Goal: Task Accomplishment & Management: Use online tool/utility

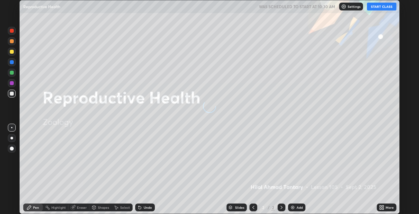
scroll to position [214, 419]
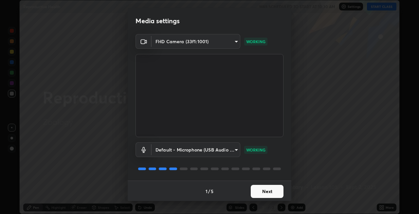
click at [267, 191] on button "Next" at bounding box center [267, 191] width 33 height 13
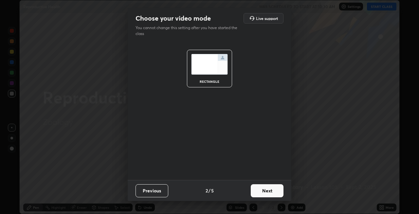
click at [273, 190] on button "Next" at bounding box center [267, 190] width 33 height 13
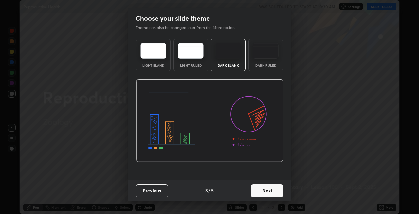
click at [275, 191] on button "Next" at bounding box center [267, 190] width 33 height 13
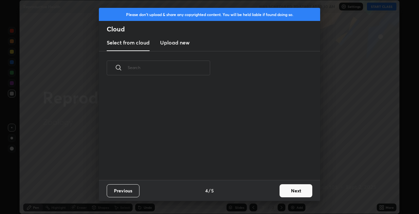
click at [290, 192] on button "Next" at bounding box center [296, 190] width 33 height 13
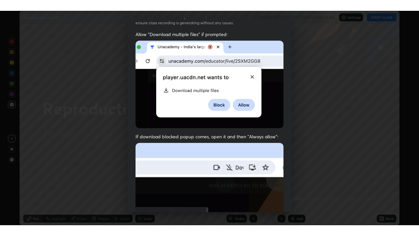
scroll to position [134, 0]
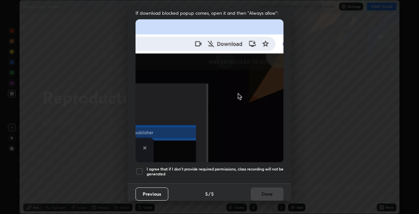
click at [202, 167] on h5 "I agree that if I don't provide required permissions, class recording will not …" at bounding box center [215, 172] width 137 height 10
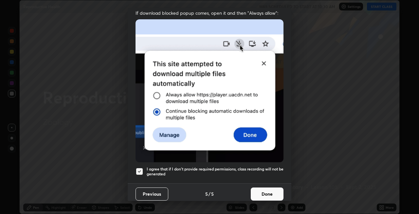
click at [268, 189] on button "Done" at bounding box center [267, 194] width 33 height 13
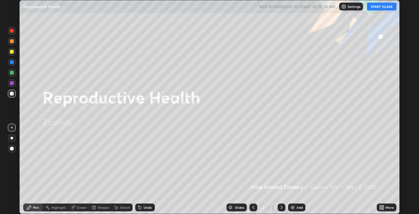
click at [376, 6] on button "START CLASS" at bounding box center [381, 7] width 29 height 8
click at [383, 206] on icon at bounding box center [383, 207] width 2 height 2
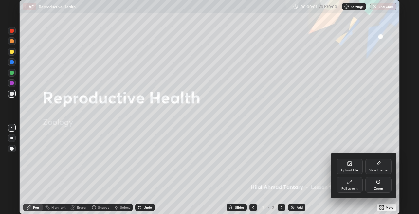
click at [353, 188] on div "Full screen" at bounding box center [350, 188] width 16 height 3
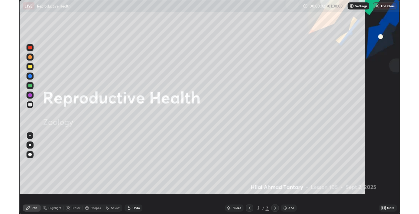
scroll to position [236, 419]
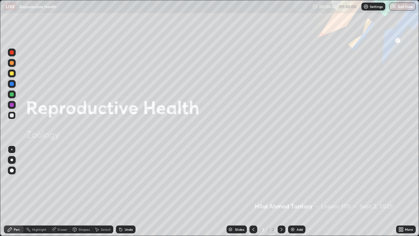
click at [405, 214] on div "More" at bounding box center [409, 229] width 8 height 3
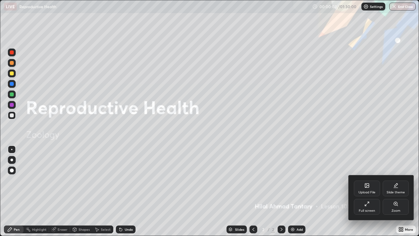
click at [371, 206] on div "Full screen" at bounding box center [367, 207] width 26 height 16
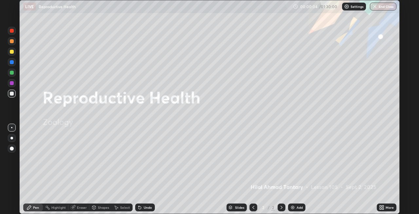
scroll to position [32547, 32342]
click at [12, 138] on div at bounding box center [11, 138] width 3 height 3
click at [149, 206] on div "Undo" at bounding box center [148, 207] width 8 height 3
click at [146, 207] on div "Undo" at bounding box center [148, 207] width 8 height 3
click at [148, 207] on div "Undo" at bounding box center [148, 207] width 8 height 3
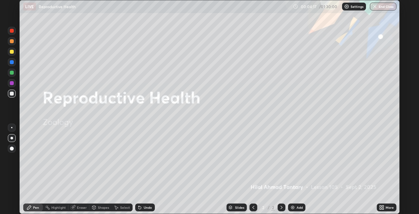
click at [147, 206] on div "Undo" at bounding box center [148, 207] width 8 height 3
click at [149, 206] on div "Undo" at bounding box center [148, 207] width 8 height 3
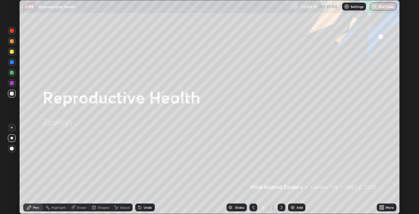
click at [150, 209] on div "Undo" at bounding box center [148, 207] width 8 height 3
click at [148, 207] on div "Undo" at bounding box center [148, 207] width 8 height 3
click at [146, 206] on div "Undo" at bounding box center [148, 207] width 8 height 3
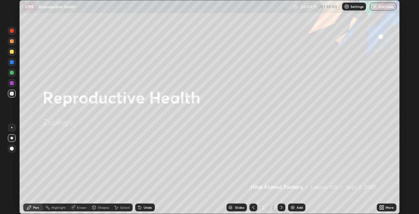
click at [146, 206] on div "Undo" at bounding box center [148, 207] width 8 height 3
click at [145, 206] on div "Undo" at bounding box center [148, 207] width 8 height 3
click at [144, 208] on div "Undo" at bounding box center [148, 207] width 8 height 3
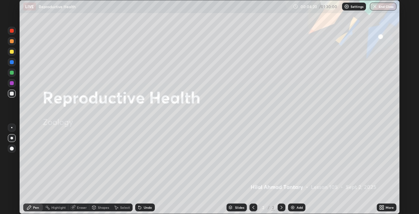
click at [144, 208] on div "Undo" at bounding box center [148, 207] width 8 height 3
click at [146, 207] on div "Undo" at bounding box center [148, 207] width 8 height 3
click at [148, 206] on div "Undo" at bounding box center [148, 207] width 8 height 3
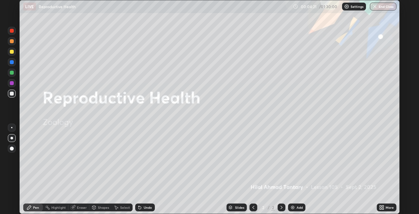
click at [148, 206] on div "Undo" at bounding box center [148, 207] width 8 height 3
click at [147, 207] on div "Undo" at bounding box center [148, 207] width 8 height 3
click at [148, 204] on div "Undo" at bounding box center [145, 208] width 20 height 8
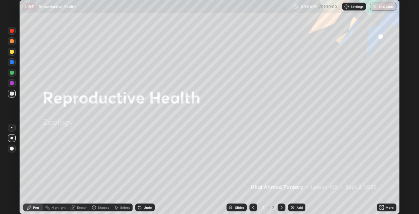
click at [148, 204] on div "Undo" at bounding box center [145, 208] width 20 height 8
click at [148, 205] on div "Undo" at bounding box center [145, 208] width 20 height 8
click at [148, 206] on div "Undo" at bounding box center [148, 207] width 8 height 3
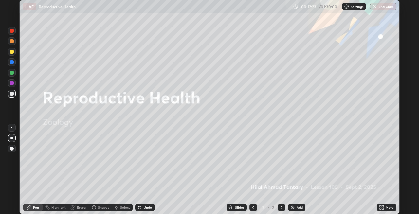
click at [81, 207] on div "Eraser" at bounding box center [82, 207] width 10 height 3
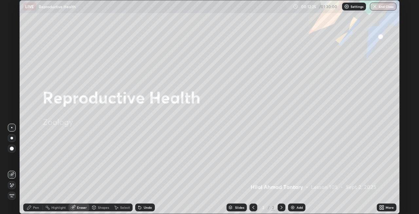
click at [11, 195] on span "Erase all" at bounding box center [11, 196] width 7 height 4
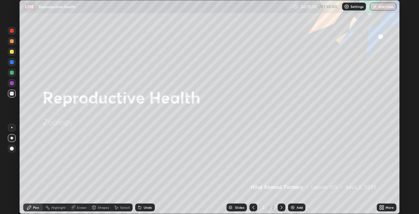
click at [98, 207] on div "Shapes" at bounding box center [103, 207] width 11 height 3
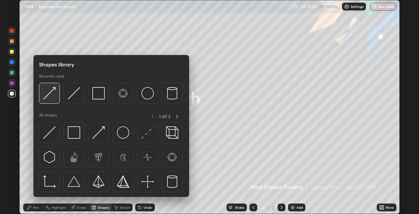
click at [51, 99] on img at bounding box center [49, 93] width 12 height 12
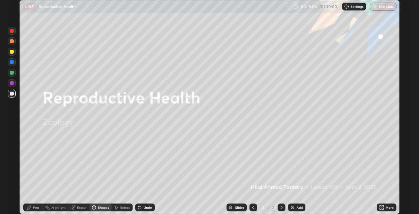
click at [33, 206] on div "Pen" at bounding box center [36, 207] width 6 height 3
click at [104, 208] on div "Shapes" at bounding box center [103, 207] width 11 height 3
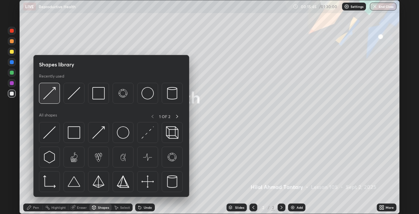
click at [57, 100] on div at bounding box center [49, 93] width 21 height 21
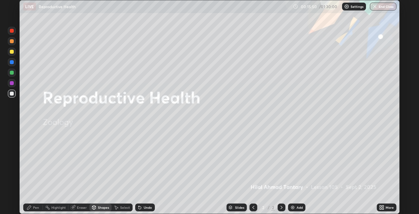
click at [35, 207] on div "Pen" at bounding box center [36, 207] width 6 height 3
click at [11, 74] on div at bounding box center [12, 73] width 4 height 4
click at [99, 208] on div "Shapes" at bounding box center [103, 207] width 11 height 3
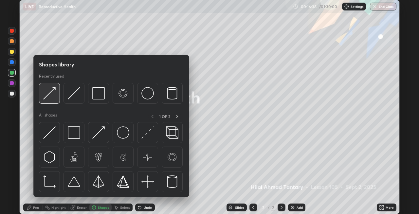
click at [52, 98] on img at bounding box center [49, 93] width 12 height 12
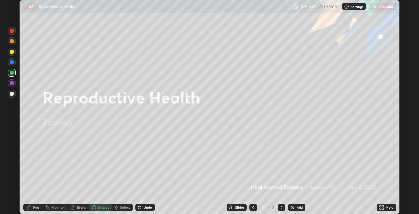
click at [32, 207] on div "Pen" at bounding box center [33, 208] width 20 height 8
click at [99, 208] on div "Shapes" at bounding box center [103, 207] width 11 height 3
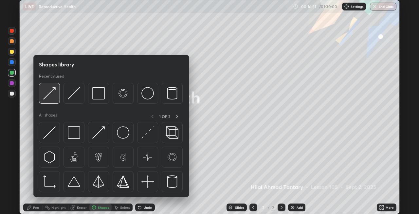
click at [53, 100] on div at bounding box center [49, 93] width 21 height 21
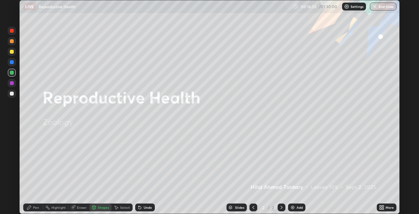
click at [34, 211] on div "Pen" at bounding box center [33, 208] width 20 height 8
click at [148, 208] on div "Undo" at bounding box center [148, 207] width 8 height 3
click at [146, 209] on div "Undo" at bounding box center [148, 207] width 8 height 3
click at [146, 208] on div "Undo" at bounding box center [148, 207] width 8 height 3
click at [289, 207] on div "Add" at bounding box center [296, 208] width 17 height 8
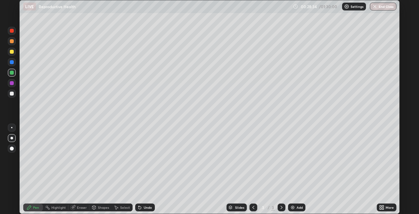
click at [11, 83] on div at bounding box center [12, 83] width 4 height 4
click at [292, 207] on img at bounding box center [292, 207] width 5 height 5
click at [10, 53] on div at bounding box center [12, 52] width 4 height 4
click at [102, 209] on div "Shapes" at bounding box center [103, 207] width 11 height 3
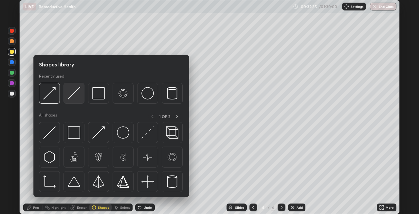
click at [71, 98] on img at bounding box center [74, 93] width 12 height 12
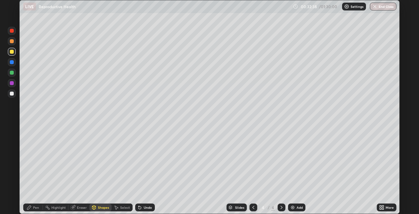
click at [37, 208] on div "Pen" at bounding box center [36, 207] width 6 height 3
click at [97, 206] on div "Shapes" at bounding box center [100, 208] width 22 height 8
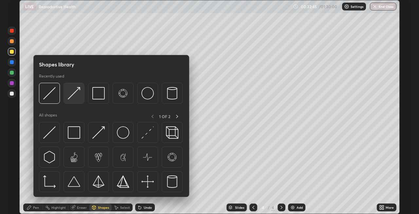
click at [71, 99] on img at bounding box center [74, 93] width 12 height 12
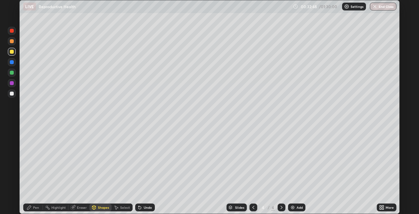
click at [31, 208] on icon at bounding box center [29, 207] width 5 height 5
click at [292, 207] on img at bounding box center [292, 207] width 5 height 5
click at [139, 208] on icon at bounding box center [140, 208] width 3 height 3
click at [140, 209] on icon at bounding box center [140, 208] width 3 height 3
click at [141, 208] on icon at bounding box center [139, 207] width 5 height 5
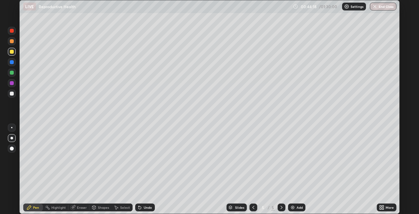
click at [97, 209] on div "Shapes" at bounding box center [100, 208] width 22 height 8
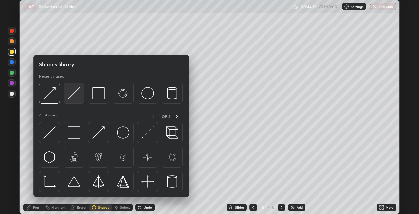
click at [73, 99] on img at bounding box center [74, 93] width 12 height 12
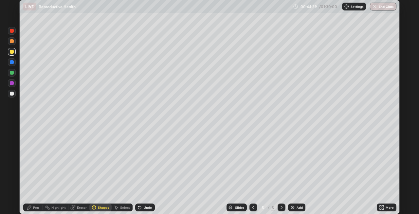
click at [98, 207] on div "Shapes" at bounding box center [103, 207] width 11 height 3
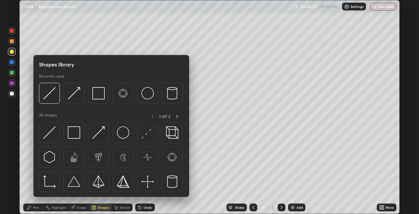
click at [69, 99] on img at bounding box center [74, 93] width 12 height 12
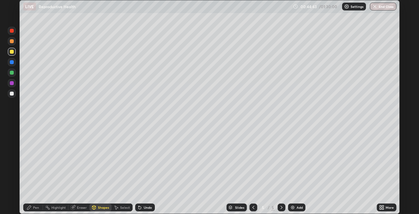
click at [33, 208] on div "Pen" at bounding box center [33, 208] width 20 height 8
click at [12, 74] on div at bounding box center [12, 73] width 4 height 4
click at [98, 208] on div "Shapes" at bounding box center [103, 207] width 11 height 3
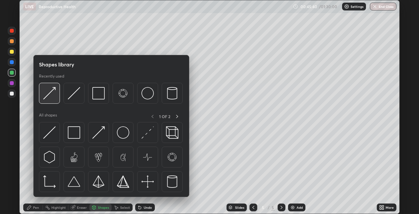
click at [52, 98] on img at bounding box center [49, 93] width 12 height 12
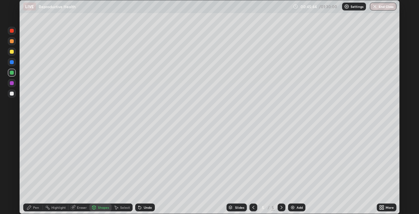
click at [32, 206] on div "Pen" at bounding box center [33, 208] width 20 height 8
click at [11, 63] on div at bounding box center [12, 62] width 4 height 4
click at [139, 208] on icon at bounding box center [140, 208] width 3 height 3
click at [142, 208] on div "Undo" at bounding box center [145, 208] width 20 height 8
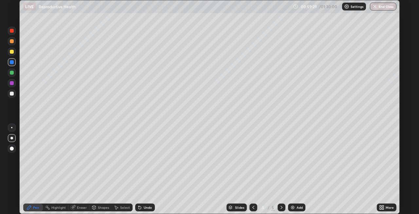
click at [143, 208] on div "Undo" at bounding box center [145, 208] width 20 height 8
click at [141, 205] on icon at bounding box center [139, 207] width 5 height 5
click at [11, 32] on div at bounding box center [12, 31] width 4 height 4
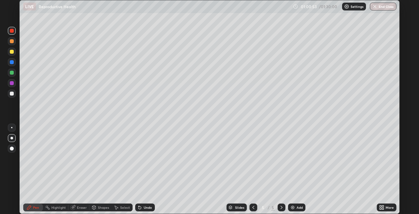
click at [11, 53] on div at bounding box center [12, 52] width 4 height 4
click at [10, 73] on div at bounding box center [12, 73] width 4 height 4
click at [290, 207] on img at bounding box center [292, 207] width 5 height 5
click at [100, 208] on div "Shapes" at bounding box center [103, 207] width 11 height 3
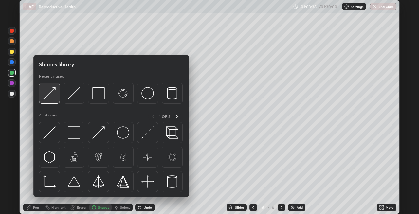
click at [54, 100] on div at bounding box center [49, 93] width 21 height 21
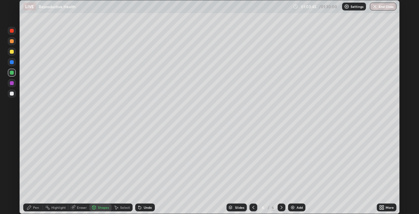
click at [33, 208] on div "Pen" at bounding box center [36, 207] width 6 height 3
click at [98, 207] on div "Shapes" at bounding box center [103, 207] width 11 height 3
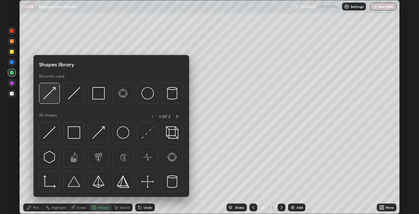
click at [53, 100] on div at bounding box center [49, 93] width 21 height 21
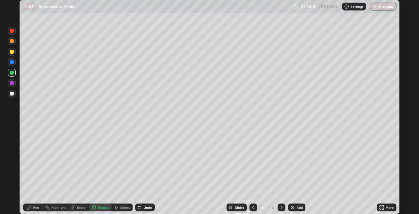
click at [11, 63] on div at bounding box center [12, 62] width 4 height 4
click at [36, 207] on div "Pen" at bounding box center [36, 207] width 6 height 3
click at [254, 208] on icon at bounding box center [253, 207] width 5 height 5
click at [281, 208] on icon at bounding box center [281, 207] width 5 height 5
click at [99, 206] on div "Shapes" at bounding box center [103, 207] width 11 height 3
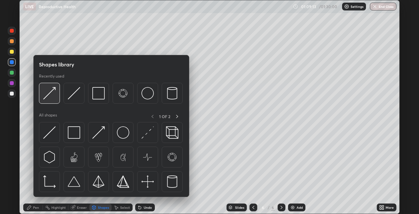
click at [52, 98] on img at bounding box center [49, 93] width 12 height 12
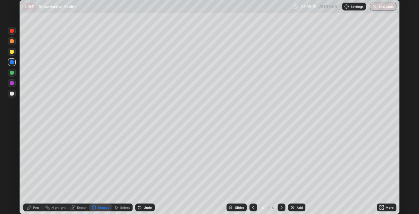
click at [34, 206] on div "Pen" at bounding box center [36, 207] width 6 height 3
click at [12, 41] on div at bounding box center [12, 41] width 4 height 4
click at [97, 207] on div "Shapes" at bounding box center [100, 208] width 22 height 8
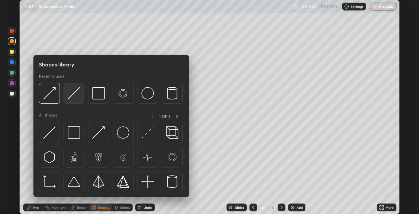
click at [67, 97] on div at bounding box center [74, 93] width 21 height 21
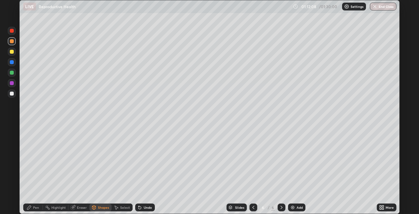
click at [139, 208] on icon at bounding box center [140, 208] width 3 height 3
click at [37, 208] on div "Pen" at bounding box center [36, 207] width 6 height 3
click at [13, 93] on div at bounding box center [12, 94] width 4 height 4
click at [102, 208] on div "Shapes" at bounding box center [103, 207] width 11 height 3
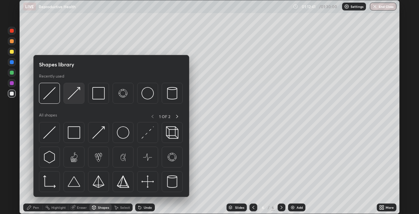
click at [76, 98] on img at bounding box center [74, 93] width 12 height 12
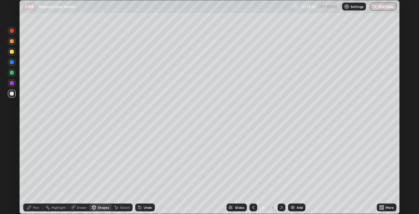
click at [33, 207] on div "Pen" at bounding box center [36, 207] width 6 height 3
click at [11, 29] on div at bounding box center [12, 31] width 4 height 4
click at [101, 210] on div "Shapes" at bounding box center [100, 208] width 22 height 8
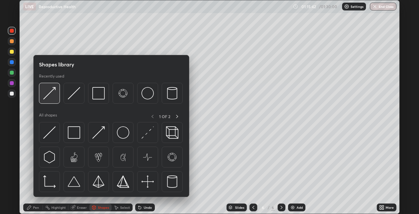
click at [55, 95] on img at bounding box center [49, 93] width 12 height 12
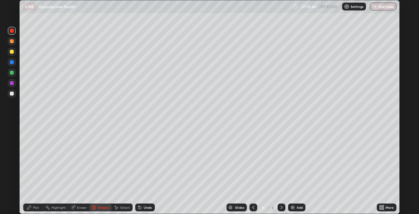
click at [32, 209] on div "Pen" at bounding box center [33, 208] width 20 height 8
click at [413, 172] on div "Setting up your live class" at bounding box center [209, 107] width 419 height 214
click at [148, 208] on div "Undo" at bounding box center [148, 207] width 8 height 3
click at [294, 204] on div "Add" at bounding box center [296, 208] width 17 height 8
click at [98, 208] on div "Shapes" at bounding box center [103, 207] width 11 height 3
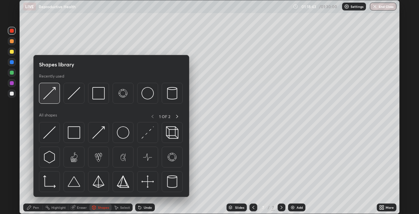
click at [53, 96] on img at bounding box center [49, 93] width 12 height 12
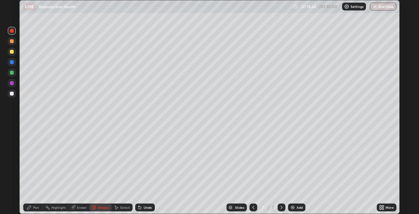
click at [32, 210] on div "Pen" at bounding box center [33, 208] width 20 height 8
click at [96, 206] on icon at bounding box center [93, 207] width 5 height 5
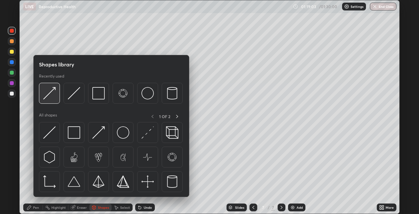
click at [54, 99] on img at bounding box center [49, 93] width 12 height 12
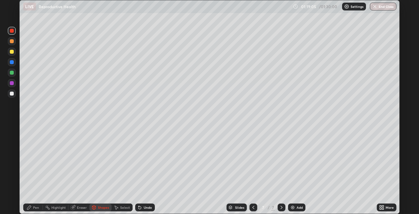
click at [34, 207] on div "Pen" at bounding box center [36, 207] width 6 height 3
click at [99, 210] on div "Shapes" at bounding box center [100, 208] width 22 height 8
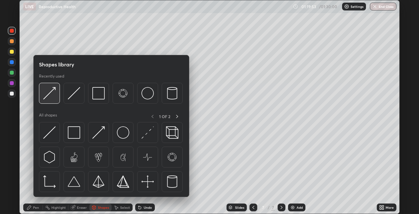
click at [50, 96] on img at bounding box center [49, 93] width 12 height 12
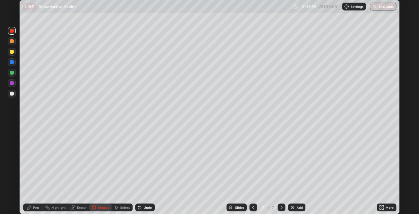
click at [33, 209] on div "Pen" at bounding box center [36, 207] width 6 height 3
click at [10, 93] on div at bounding box center [12, 94] width 4 height 4
click at [11, 52] on div at bounding box center [12, 52] width 4 height 4
click at [143, 207] on div "Undo" at bounding box center [145, 208] width 20 height 8
click at [98, 206] on div "Shapes" at bounding box center [103, 207] width 11 height 3
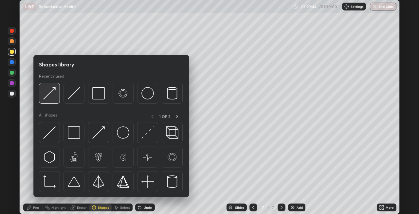
click at [48, 98] on img at bounding box center [49, 93] width 12 height 12
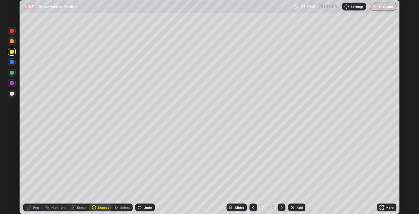
click at [35, 207] on div "Pen" at bounding box center [36, 207] width 6 height 3
click at [11, 63] on div at bounding box center [12, 62] width 4 height 4
click at [10, 52] on div at bounding box center [12, 52] width 4 height 4
click at [10, 43] on div at bounding box center [12, 41] width 8 height 8
click at [104, 208] on div "Shapes" at bounding box center [103, 207] width 11 height 3
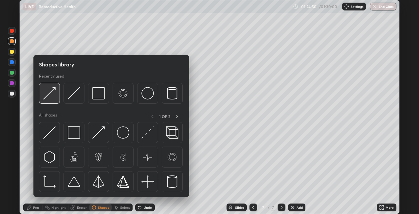
click at [55, 98] on img at bounding box center [49, 93] width 12 height 12
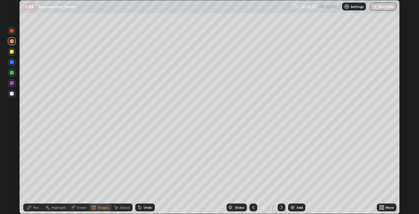
click at [31, 206] on icon at bounding box center [29, 207] width 5 height 5
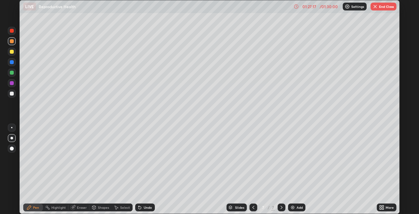
click at [382, 7] on button "End Class" at bounding box center [384, 7] width 26 height 8
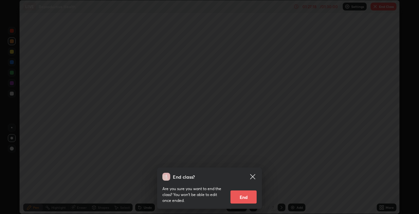
click at [246, 195] on button "End" at bounding box center [244, 197] width 26 height 13
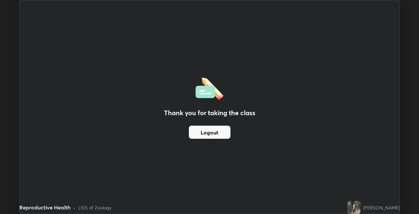
click at [212, 132] on button "Logout" at bounding box center [210, 132] width 42 height 13
